Goal: Book appointment/travel/reservation

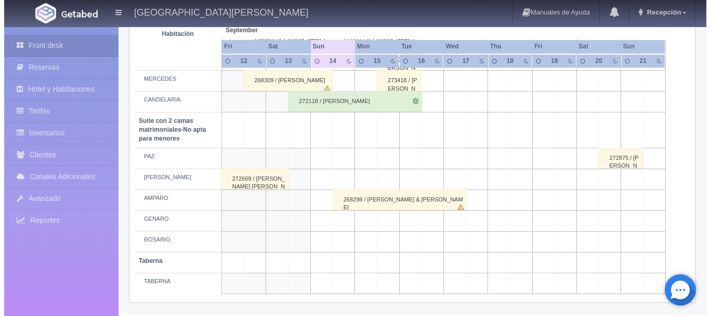
scroll to position [844, 0]
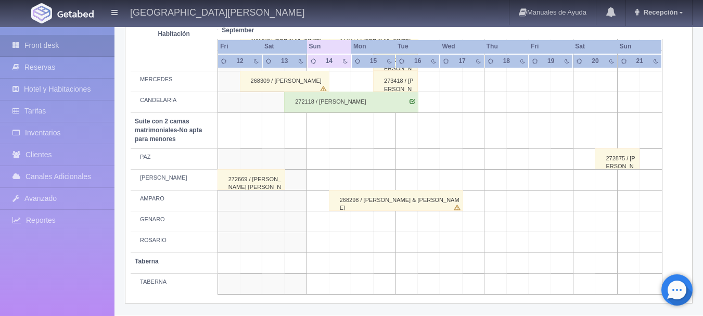
click at [342, 243] on td at bounding box center [340, 241] width 22 height 21
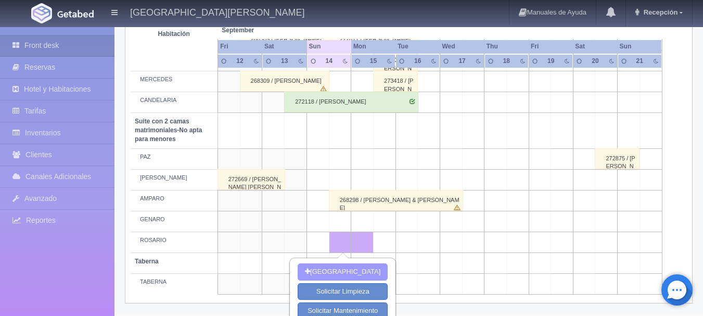
click at [359, 270] on button "[GEOGRAPHIC_DATA]" at bounding box center [342, 271] width 90 height 17
type input "[DATE]"
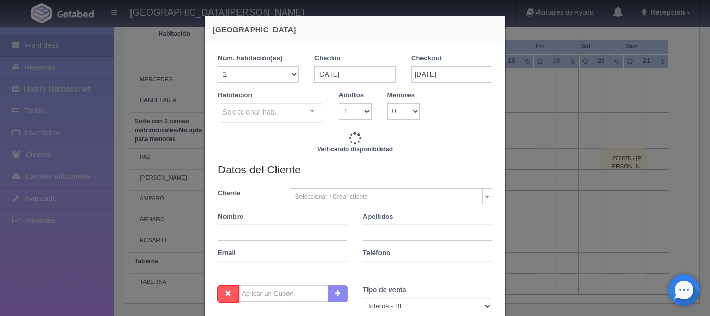
checkbox input "false"
type input "3860.00"
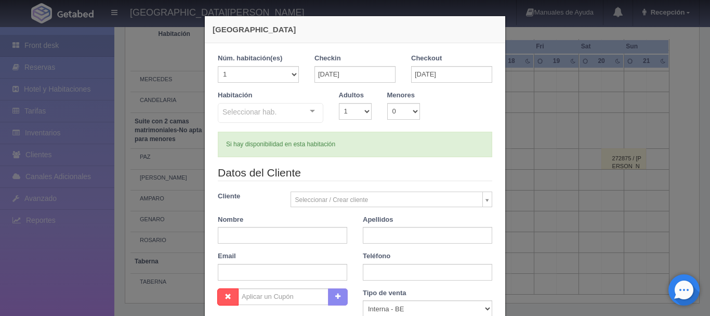
checkbox input "false"
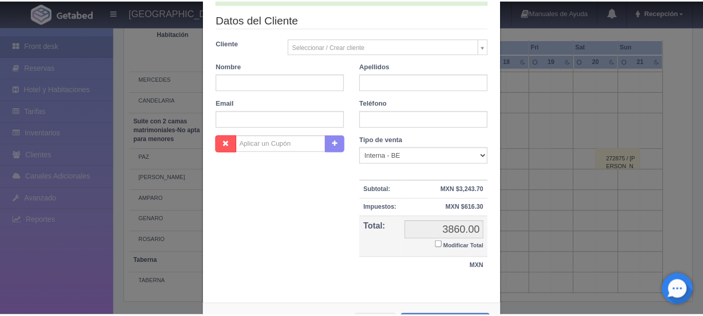
scroll to position [196, 0]
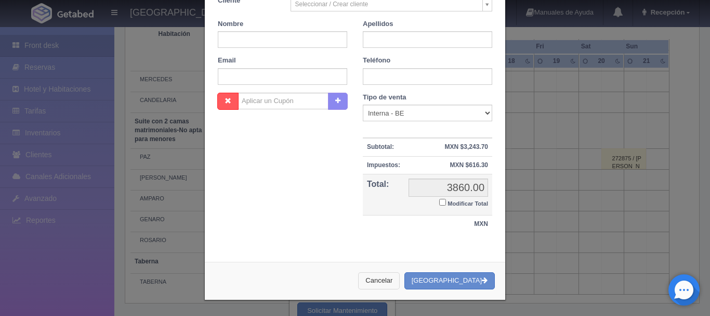
click at [400, 278] on button "Cancelar" at bounding box center [379, 280] width 42 height 17
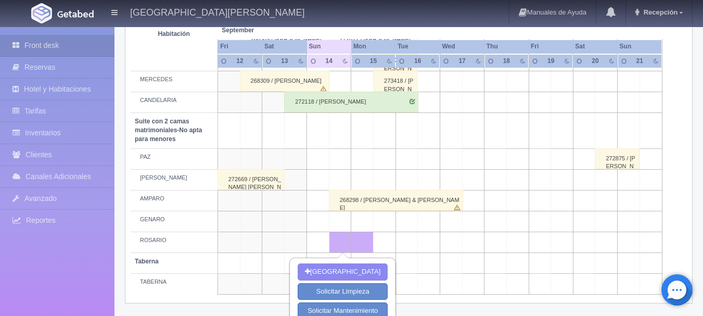
scroll to position [873, 0]
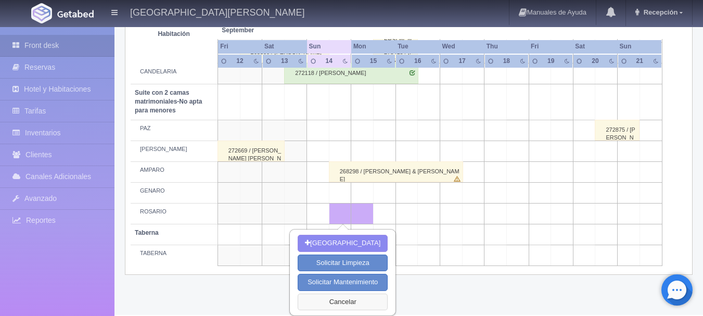
click at [365, 302] on button "Cancelar" at bounding box center [342, 301] width 90 height 17
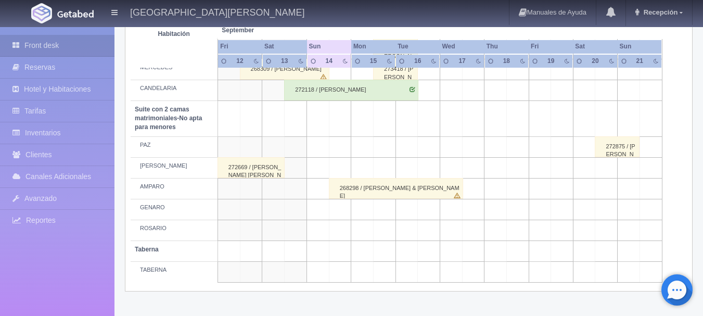
scroll to position [857, 0]
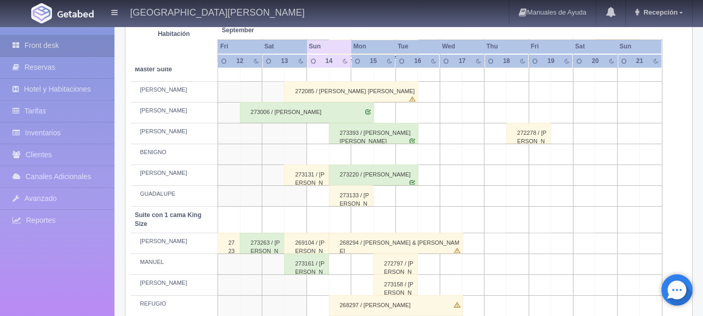
click at [331, 223] on td at bounding box center [340, 219] width 22 height 27
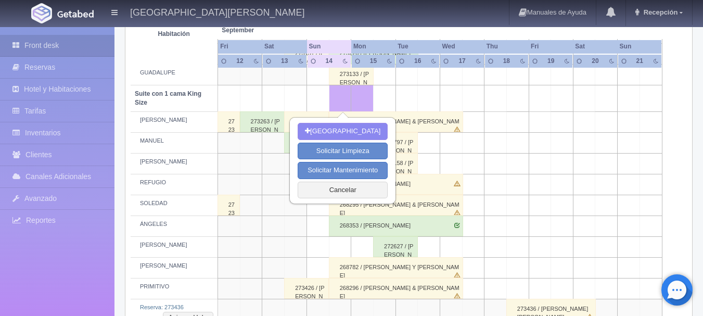
scroll to position [492, 0]
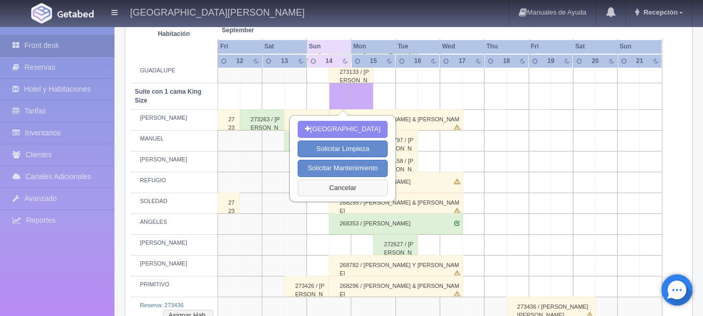
click at [339, 186] on button "Cancelar" at bounding box center [342, 187] width 90 height 17
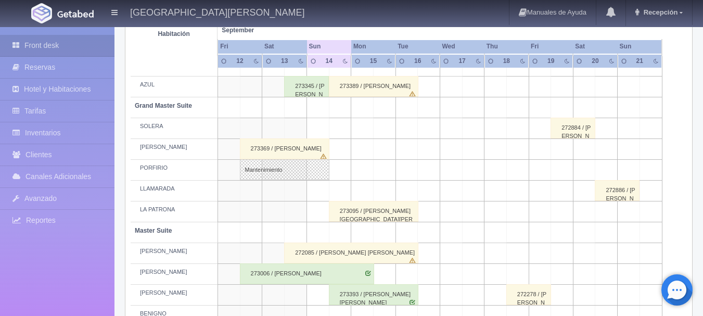
scroll to position [205, 0]
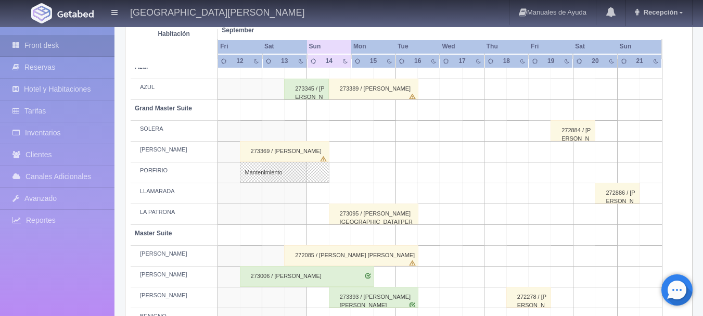
click at [300, 128] on td at bounding box center [295, 131] width 22 height 21
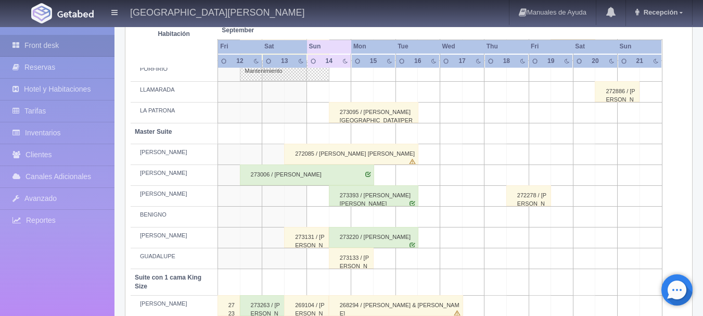
scroll to position [185, 0]
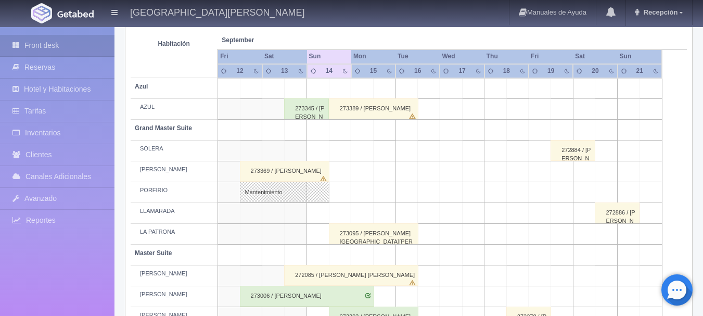
click at [292, 147] on td at bounding box center [295, 150] width 22 height 21
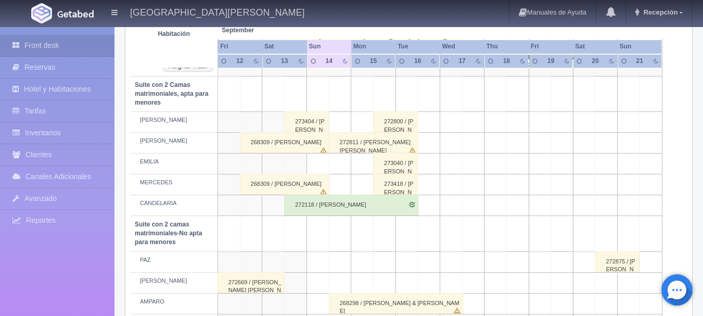
scroll to position [872, 0]
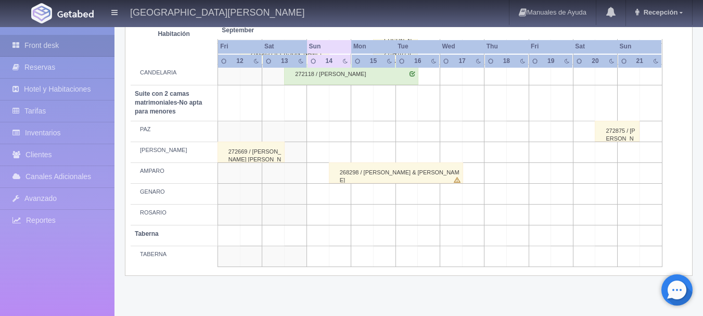
click at [300, 196] on td at bounding box center [295, 193] width 22 height 21
click at [284, 187] on td at bounding box center [295, 193] width 22 height 21
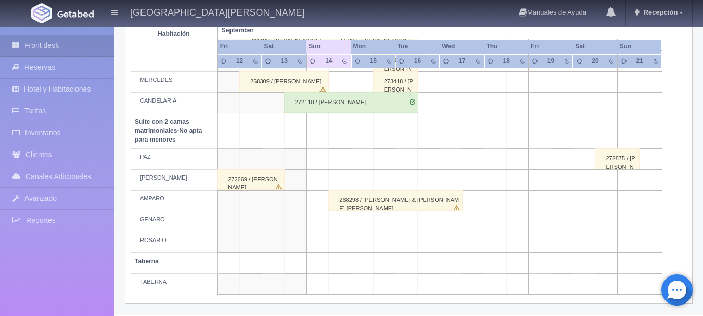
scroll to position [816, 0]
click at [291, 161] on td at bounding box center [295, 158] width 22 height 21
click at [271, 155] on td at bounding box center [273, 158] width 22 height 21
click at [291, 157] on td at bounding box center [295, 158] width 22 height 21
click at [274, 158] on td at bounding box center [273, 158] width 22 height 21
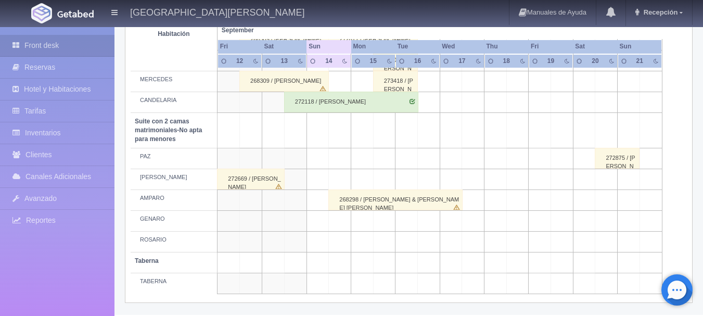
click at [293, 201] on td at bounding box center [295, 200] width 22 height 21
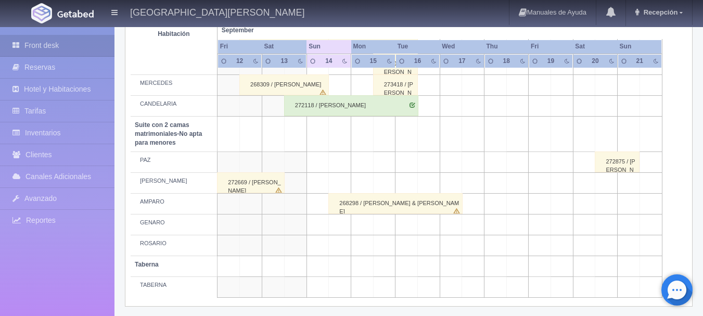
scroll to position [816, 0]
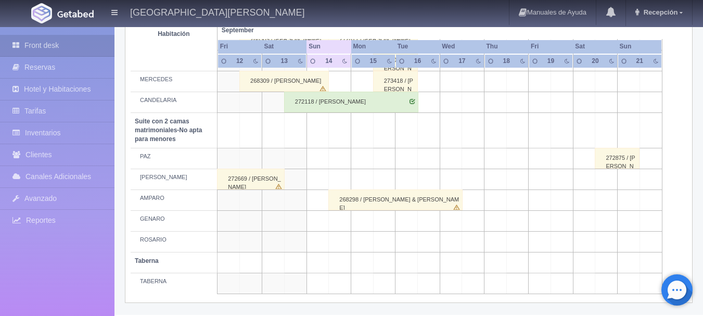
click at [299, 243] on td at bounding box center [295, 241] width 22 height 21
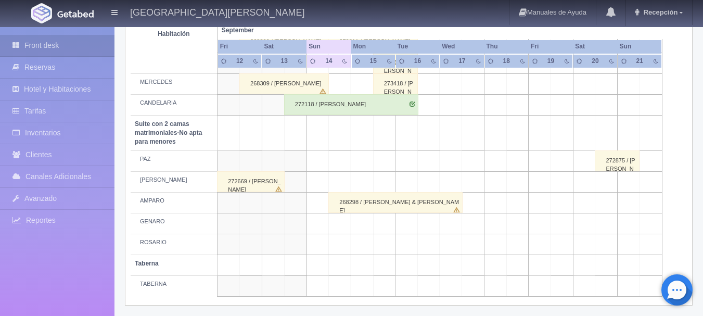
scroll to position [813, 0]
